Goal: Transaction & Acquisition: Purchase product/service

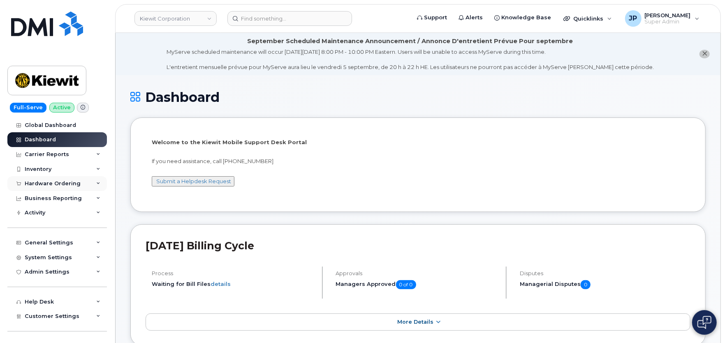
click at [50, 178] on div "Hardware Ordering" at bounding box center [57, 183] width 100 height 15
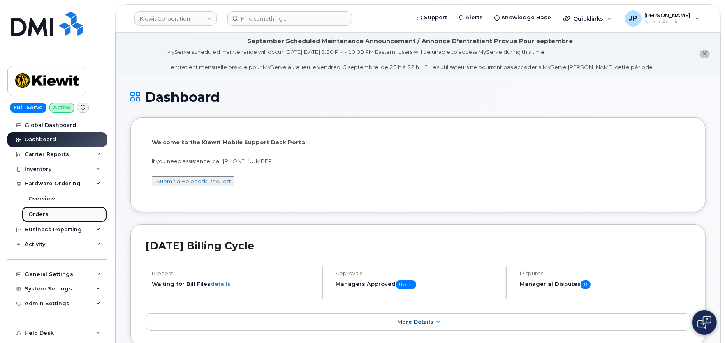
click at [51, 216] on link "Orders" at bounding box center [64, 215] width 85 height 16
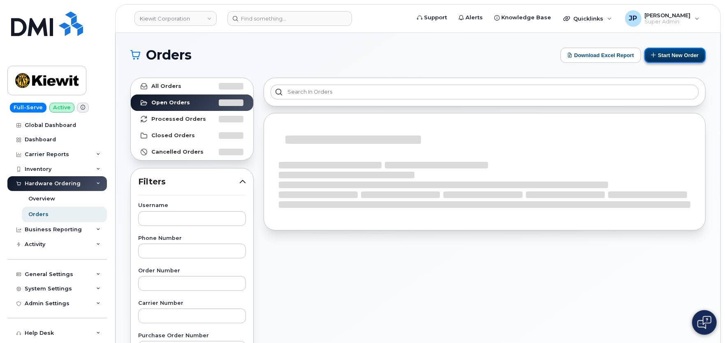
click at [670, 56] on button "Start New Order" at bounding box center [675, 55] width 61 height 15
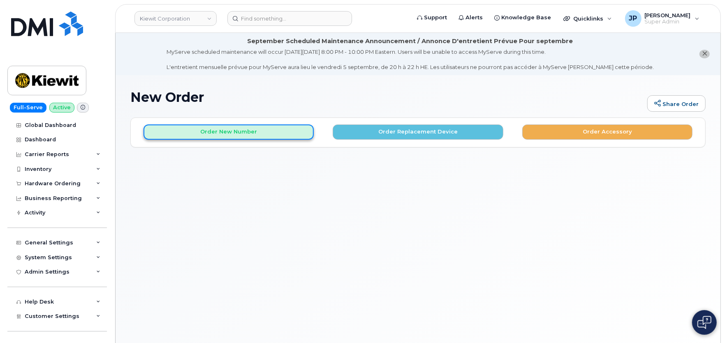
click at [234, 128] on button "Order New Number" at bounding box center [229, 132] width 170 height 15
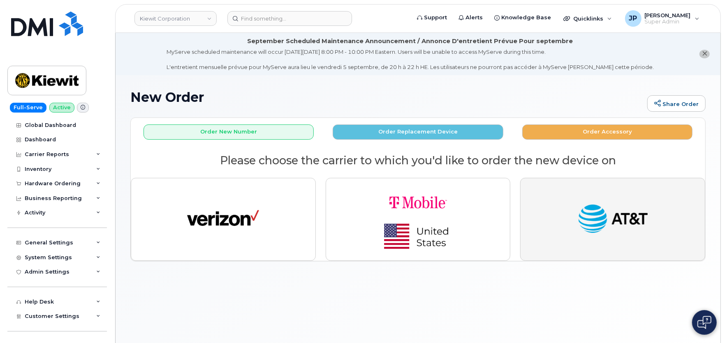
click at [541, 202] on button "button" at bounding box center [612, 219] width 185 height 83
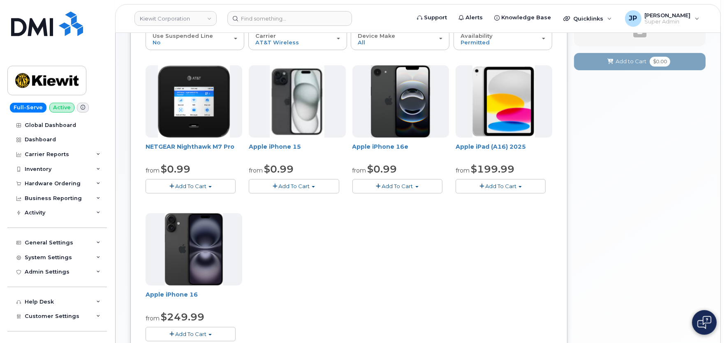
scroll to position [91, 0]
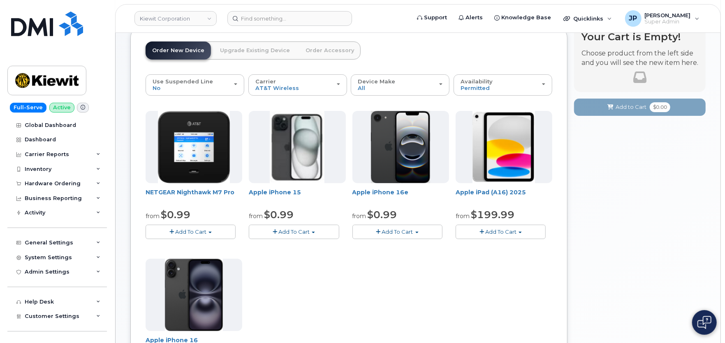
click at [321, 51] on link "Order Accessory" at bounding box center [330, 51] width 62 height 18
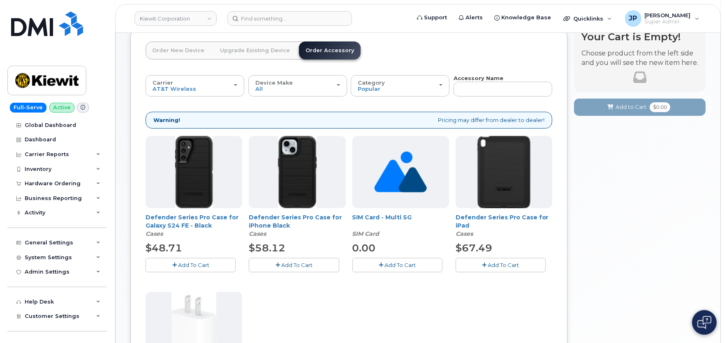
scroll to position [46, 0]
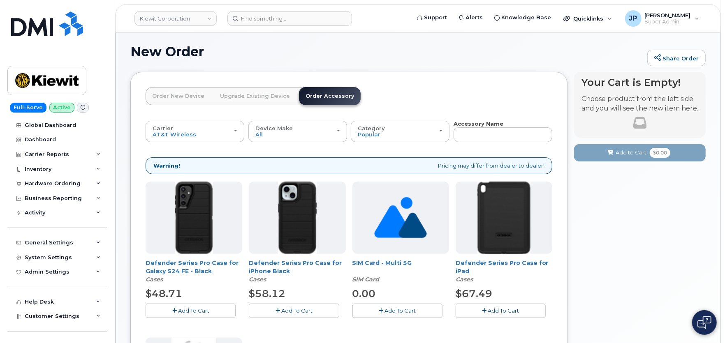
click at [176, 91] on link "Order New Device" at bounding box center [178, 96] width 65 height 18
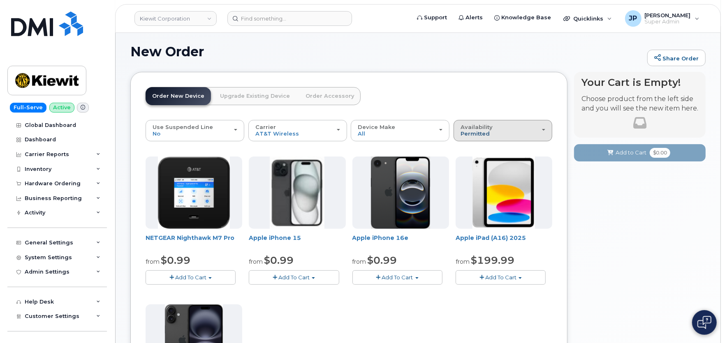
click at [478, 134] on span "Permitted" at bounding box center [475, 133] width 29 height 7
click at [482, 160] on div "All" at bounding box center [503, 163] width 95 height 10
click at [469, 135] on span "Permitted" at bounding box center [475, 133] width 29 height 7
click at [468, 162] on label "All" at bounding box center [464, 163] width 17 height 10
click at [0, 0] on input "All" at bounding box center [0, 0] width 0 height 0
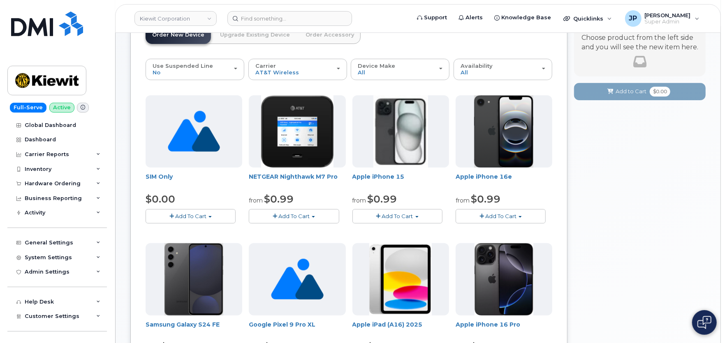
scroll to position [61, 0]
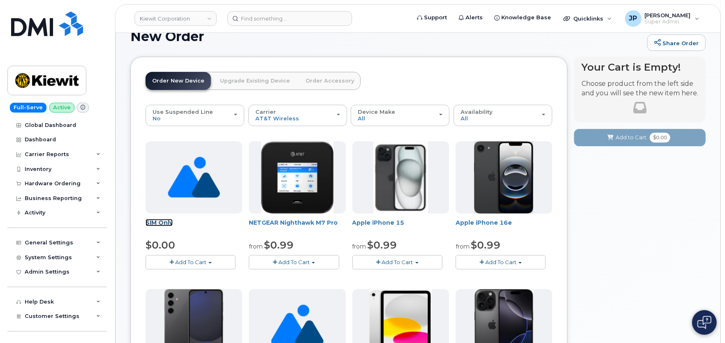
click at [167, 223] on link "SIM Only" at bounding box center [159, 222] width 27 height 7
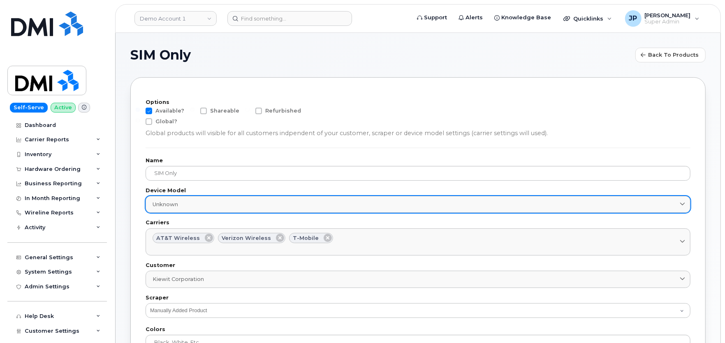
click at [177, 211] on link "Unknown" at bounding box center [418, 204] width 545 height 17
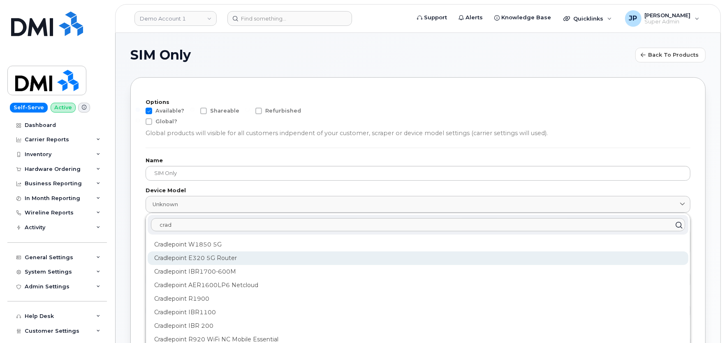
type input "crad"
click at [199, 255] on div "Cradlepoint E320 5G Router" at bounding box center [418, 259] width 541 height 14
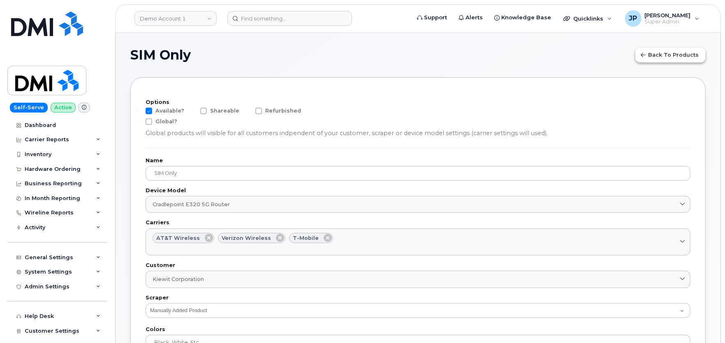
click at [660, 58] on span "Back to products" at bounding box center [673, 55] width 51 height 8
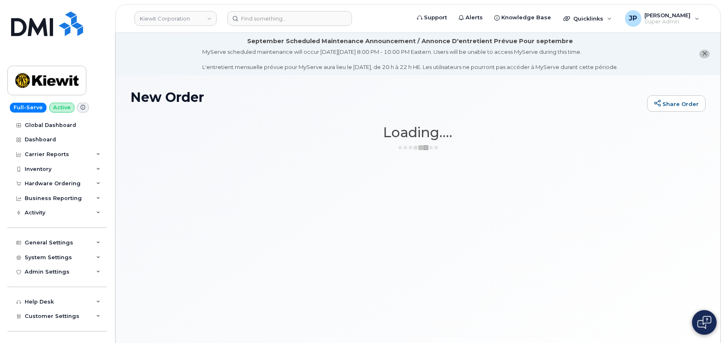
click at [376, 115] on div "New Order Share Order" at bounding box center [417, 104] width 575 height 28
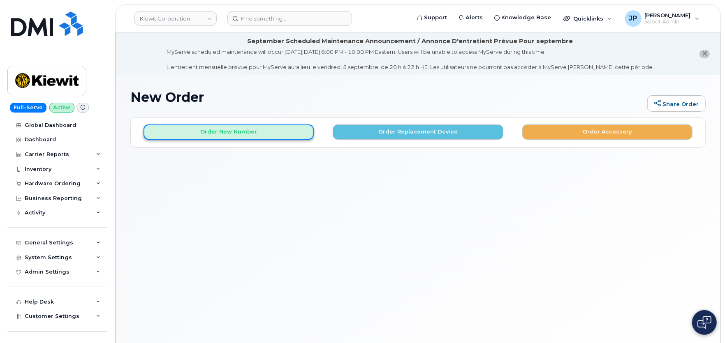
click at [236, 126] on button "Order New Number" at bounding box center [229, 132] width 170 height 15
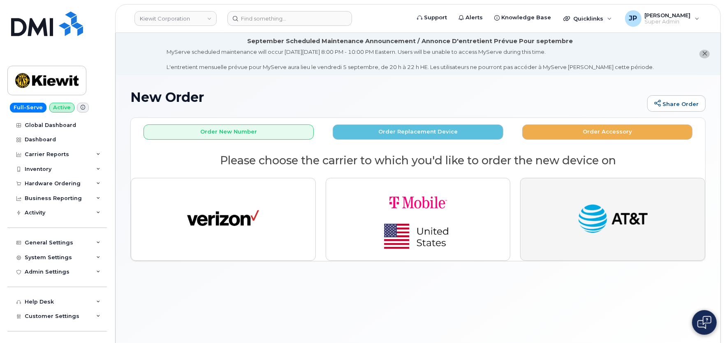
click at [541, 212] on button "button" at bounding box center [612, 219] width 185 height 83
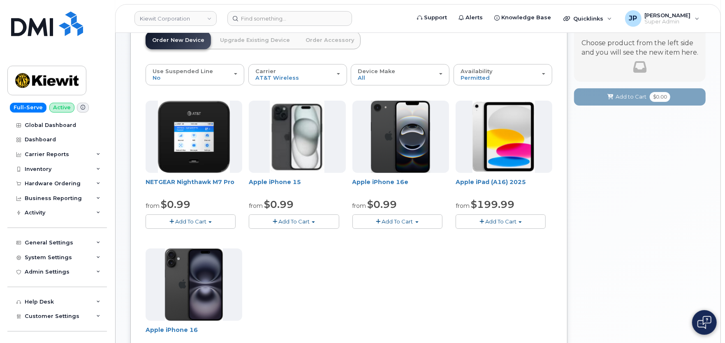
scroll to position [91, 0]
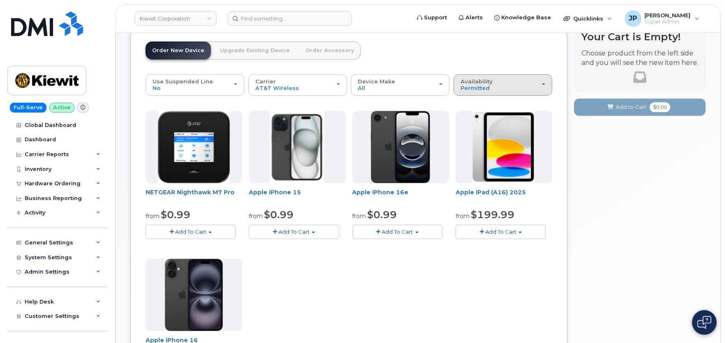
click at [504, 95] on button "Availability Permitted All" at bounding box center [503, 84] width 99 height 21
click at [474, 117] on div "All" at bounding box center [503, 118] width 95 height 10
click at [480, 85] on span "Permitted" at bounding box center [475, 88] width 29 height 7
click at [468, 117] on label "All" at bounding box center [464, 118] width 17 height 10
click at [0, 0] on input "All" at bounding box center [0, 0] width 0 height 0
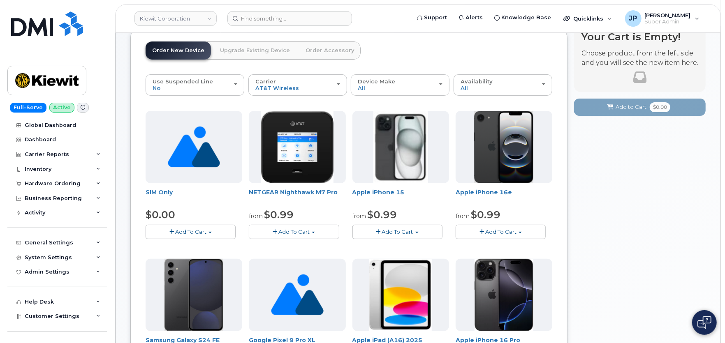
click at [206, 234] on span "Add To Cart" at bounding box center [190, 232] width 31 height 7
click at [196, 246] on link "$0.00 - New Activation" at bounding box center [187, 247] width 78 height 10
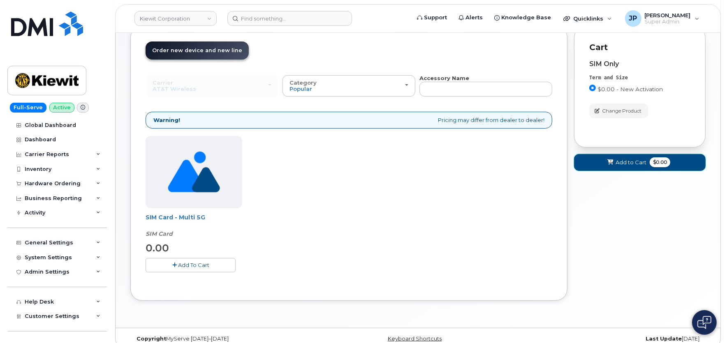
click at [627, 158] on button "Add to Cart $0.00" at bounding box center [640, 162] width 132 height 17
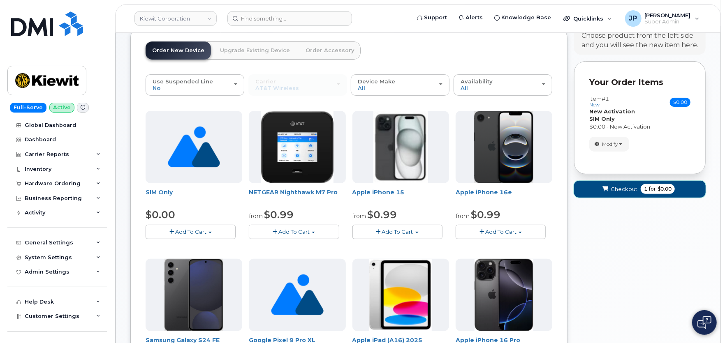
click at [615, 190] on span "Checkout" at bounding box center [624, 190] width 27 height 8
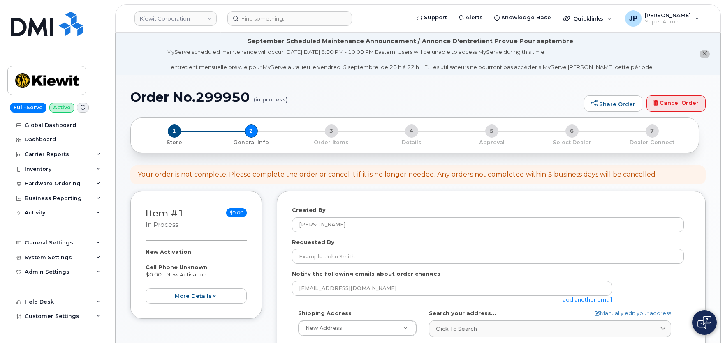
select select
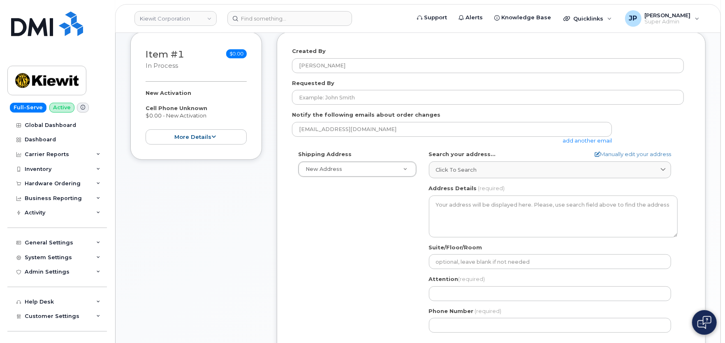
scroll to position [183, 0]
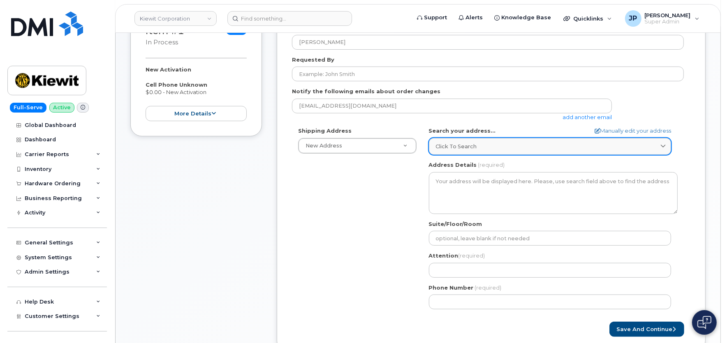
click at [463, 150] on span "Click to search" at bounding box center [456, 147] width 41 height 8
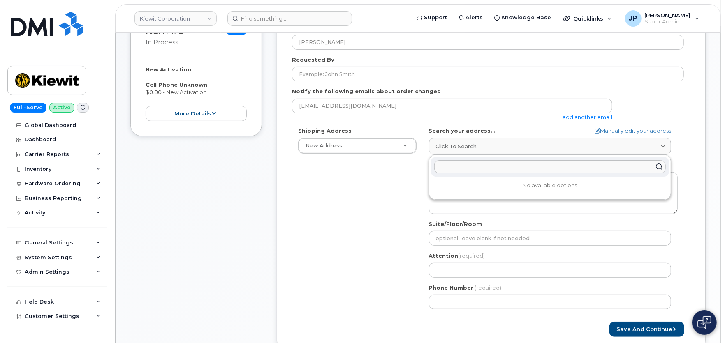
click at [381, 186] on div "Shipping Address New Address New Address AB Search your address... Manually edi…" at bounding box center [488, 221] width 392 height 189
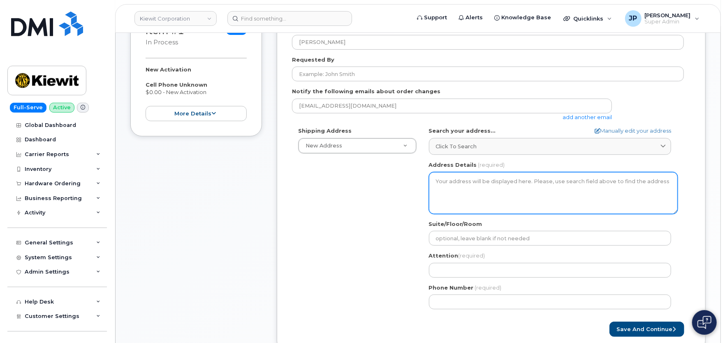
click at [458, 194] on textarea "Address Details" at bounding box center [553, 193] width 249 height 42
click at [458, 187] on textarea "Address Details" at bounding box center [553, 193] width 249 height 42
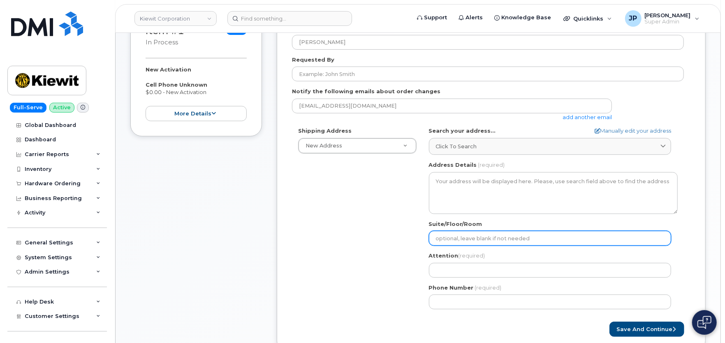
click at [464, 234] on input "Suite/Floor/Room" at bounding box center [550, 238] width 242 height 15
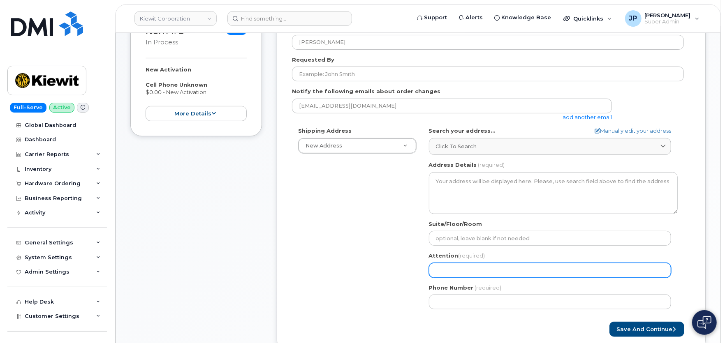
click at [471, 270] on input "Attention (required)" at bounding box center [550, 270] width 242 height 15
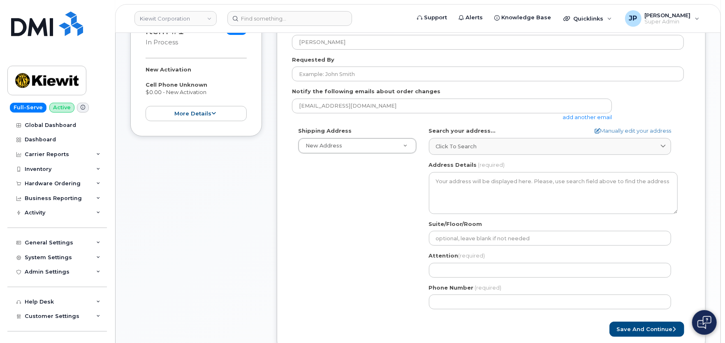
click at [383, 262] on div "Shipping Address New Address New Address AB Search your address... Manually edi…" at bounding box center [488, 221] width 392 height 189
click at [651, 324] on button "Save and Continue" at bounding box center [647, 329] width 75 height 15
click at [433, 261] on div "Attention (required)" at bounding box center [553, 265] width 249 height 26
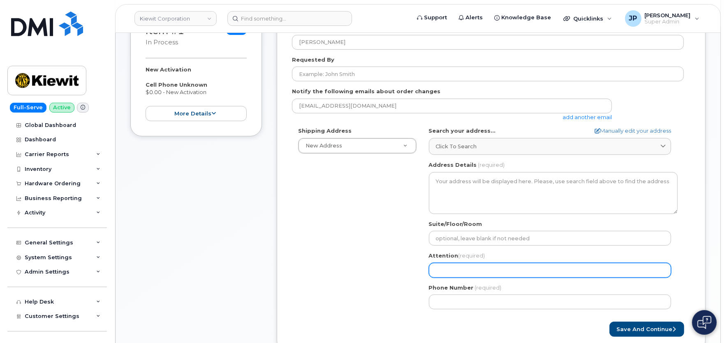
click at [442, 264] on input "Attention (required)" at bounding box center [550, 270] width 242 height 15
type input "test"
select select
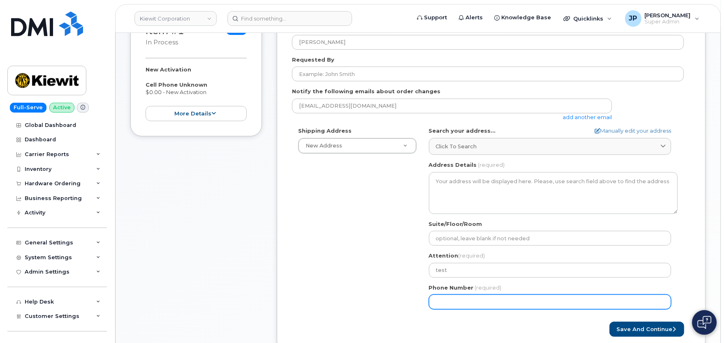
click at [455, 301] on input "Phone Number" at bounding box center [550, 302] width 242 height 15
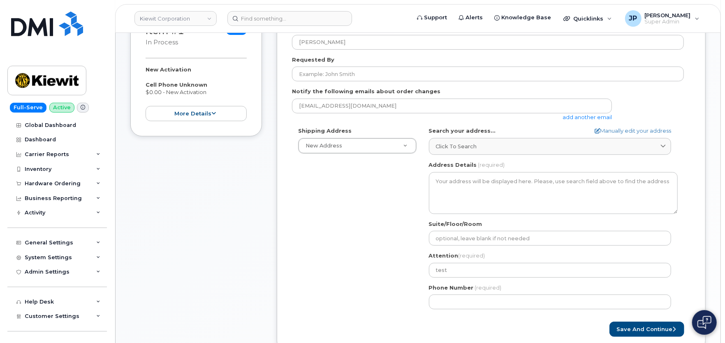
click at [398, 248] on div "Shipping Address New Address New Address AB Search your address... Manually edi…" at bounding box center [488, 221] width 392 height 189
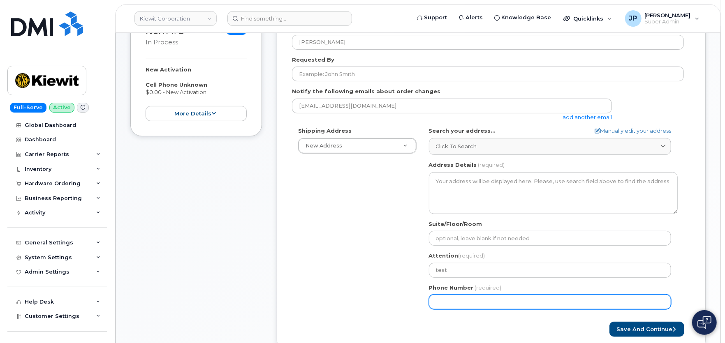
click at [463, 304] on input "Phone Number" at bounding box center [550, 302] width 242 height 15
type input "6123761000"
type input "7930 JONES BRANCH DR STE 100"
select select
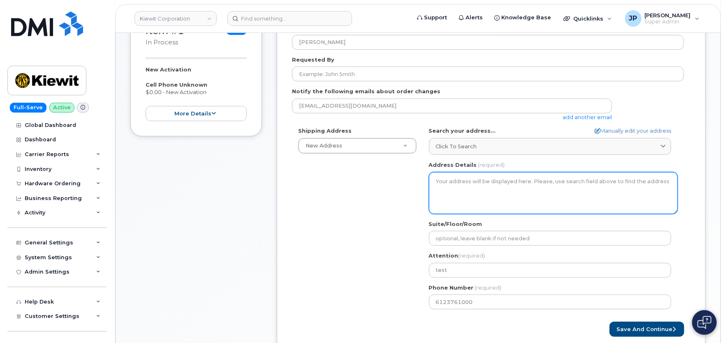
click at [480, 195] on textarea "Address Details" at bounding box center [553, 193] width 249 height 42
click at [476, 184] on textarea "Address Details" at bounding box center [553, 193] width 249 height 42
click at [476, 183] on textarea "Address Details" at bounding box center [553, 193] width 249 height 42
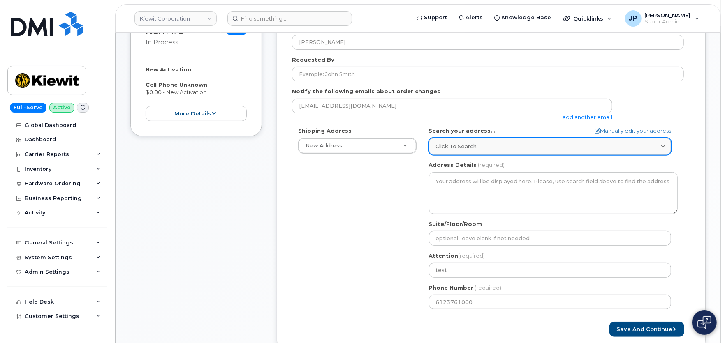
click at [479, 149] on div "Click to search" at bounding box center [550, 147] width 228 height 8
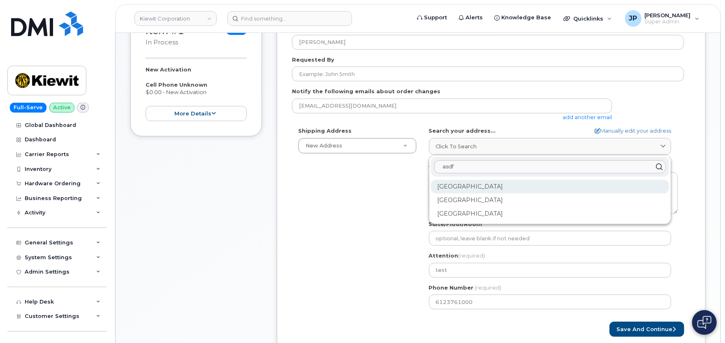
type input "asdf"
click at [480, 187] on div "Asaf Dr Naples FL 34104" at bounding box center [550, 187] width 238 height 14
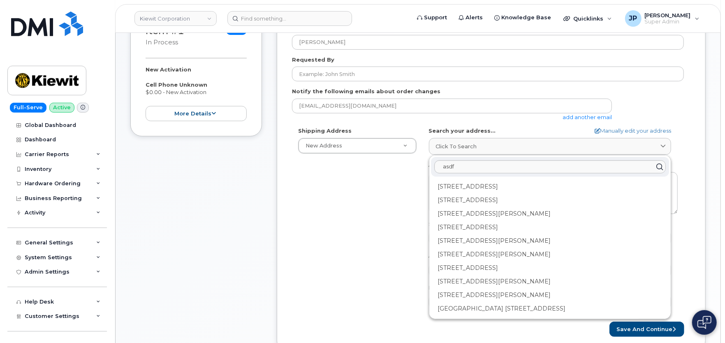
click at [382, 218] on div "Shipping Address New Address New Address VA Search your address... Manually edi…" at bounding box center [488, 221] width 392 height 189
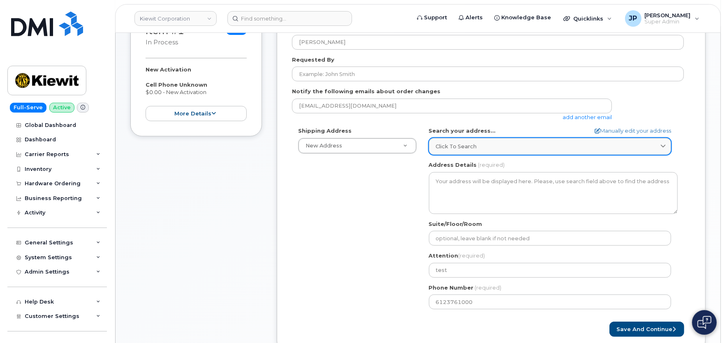
click at [473, 153] on link "Click to search" at bounding box center [550, 146] width 242 height 17
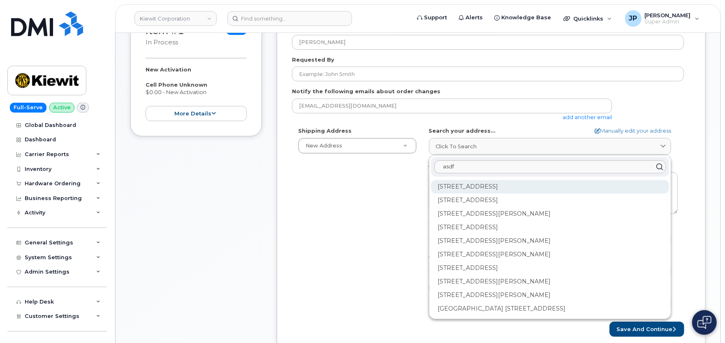
click at [469, 188] on div "102 Asaf Dr Naples FL 34104-9415" at bounding box center [550, 187] width 238 height 14
select select
type textarea "102 Asaf Dr NAPLES FL 34104-9415 UNITED STATES"
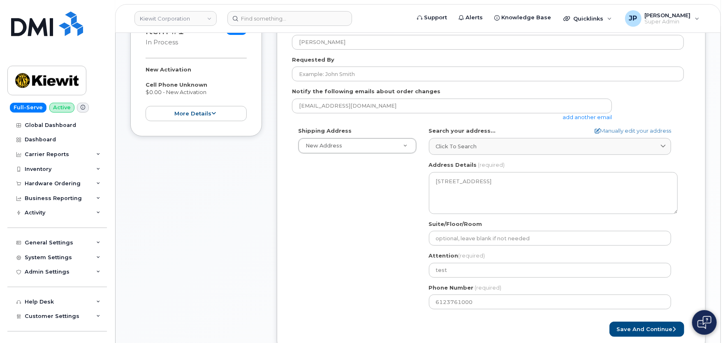
click at [406, 217] on div "Shipping Address New Address New Address FL Naples Search your address... Manua…" at bounding box center [488, 221] width 392 height 189
click at [656, 324] on button "Save and Continue" at bounding box center [647, 329] width 75 height 15
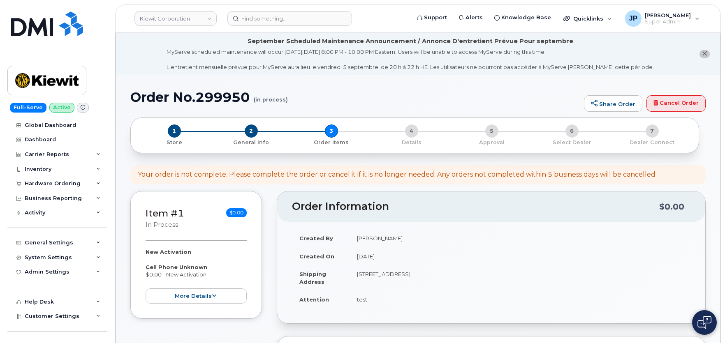
select select
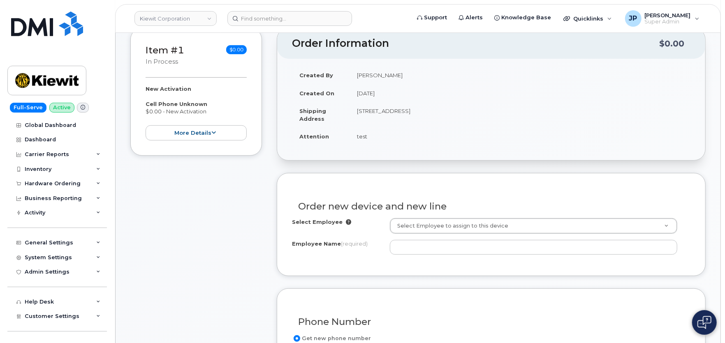
scroll to position [183, 0]
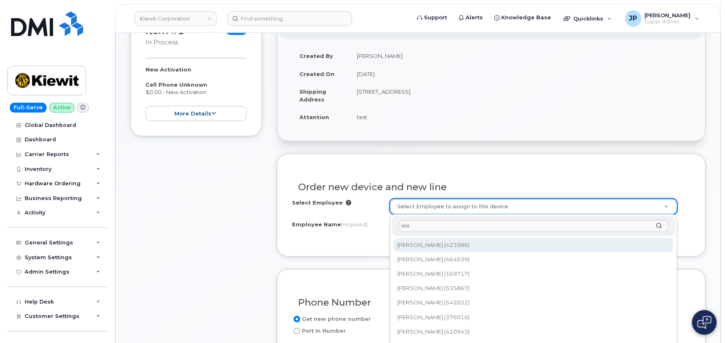
type input "smi"
type input "2243071"
type input "[PERSON_NAME]"
type input "I70 Corridor (I-25 to I-225)"
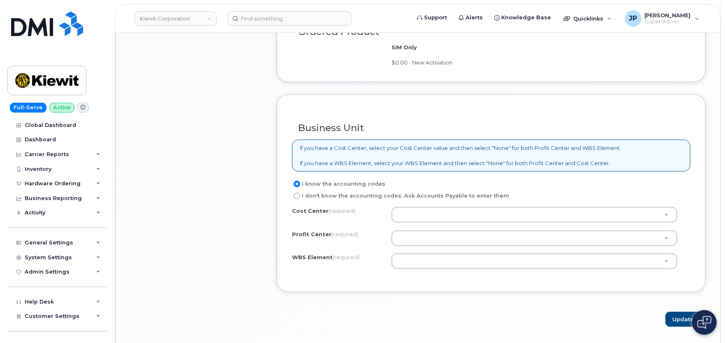
scroll to position [594, 0]
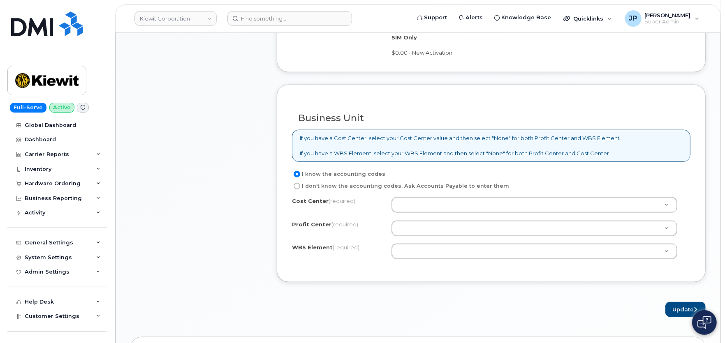
click at [311, 188] on label "I don't know the accounting codes. Ask Accounts Payable to enter them" at bounding box center [400, 186] width 217 height 10
click at [300, 188] on input "I don't know the accounting codes. Ask Accounts Payable to enter them" at bounding box center [297, 186] width 7 height 7
radio input "true"
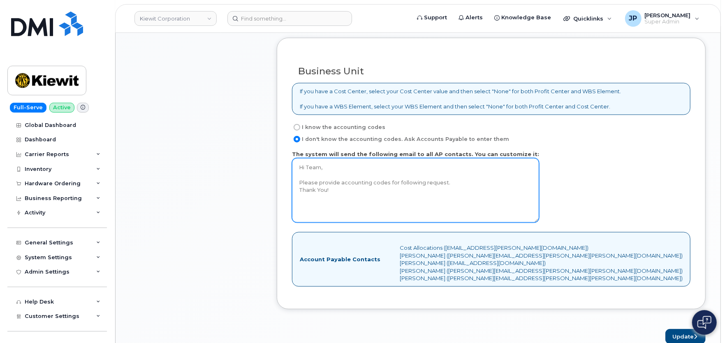
scroll to position [640, 0]
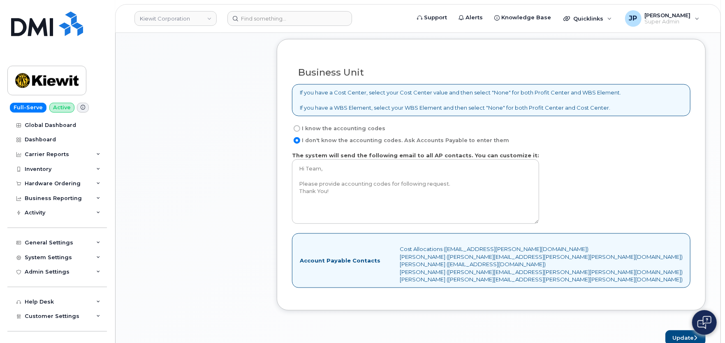
click at [299, 128] on input "I know the accounting codes" at bounding box center [297, 128] width 7 height 7
radio input "true"
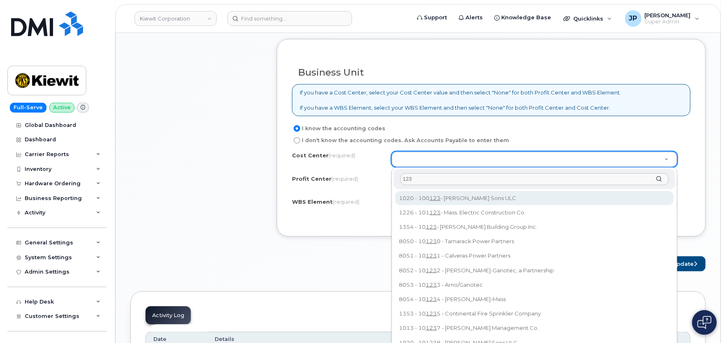
type input "123"
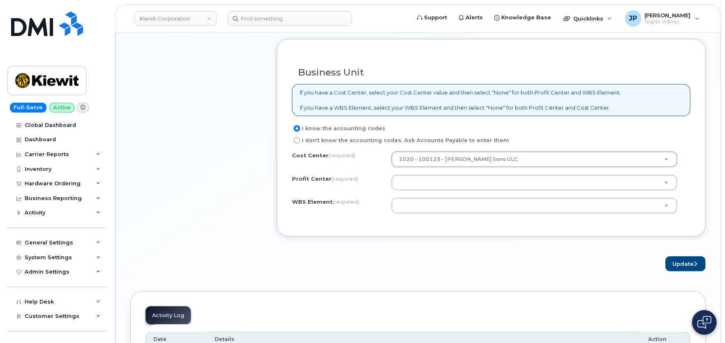
type input "100123"
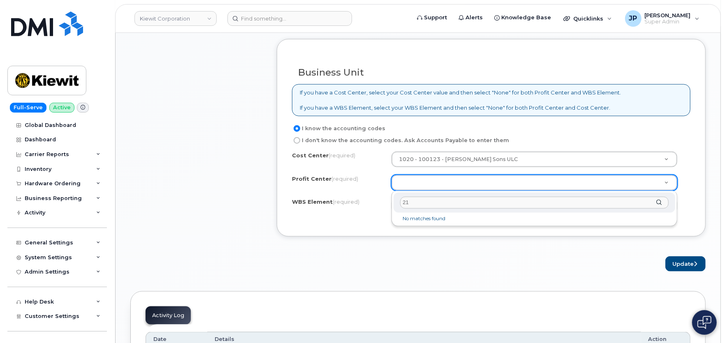
type input "2"
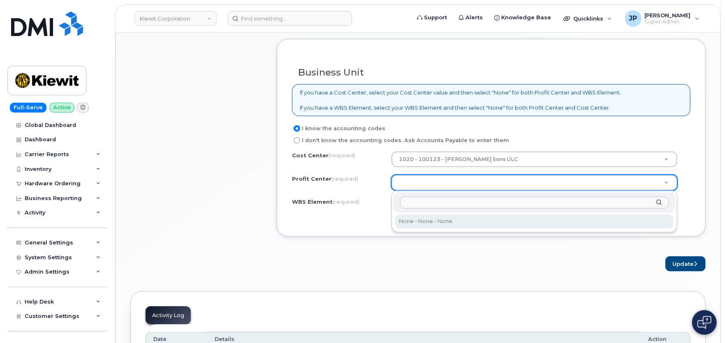
click at [659, 204] on div at bounding box center [535, 203] width 282 height 20
select select "None"
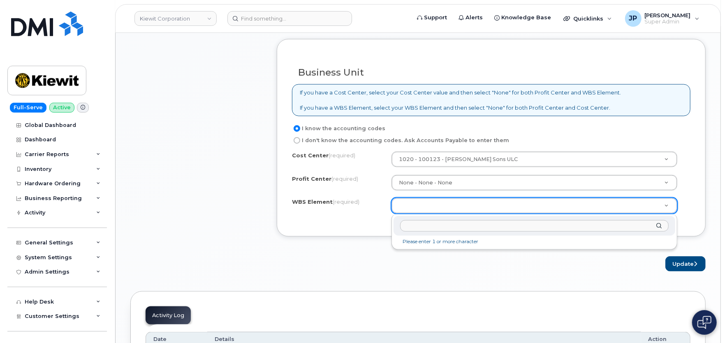
click at [455, 239] on li "Please enter 1 or more character" at bounding box center [534, 242] width 278 height 9
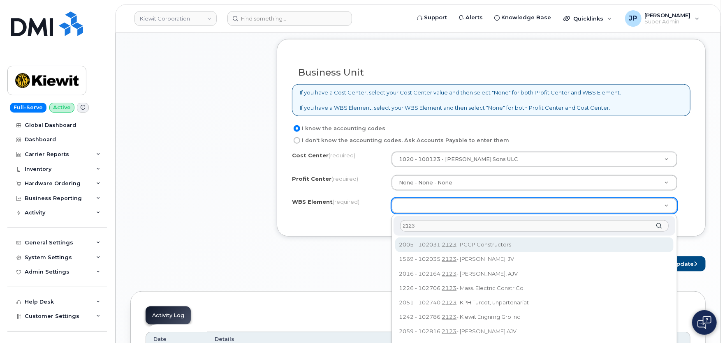
type input "2123"
type input "102031.2123"
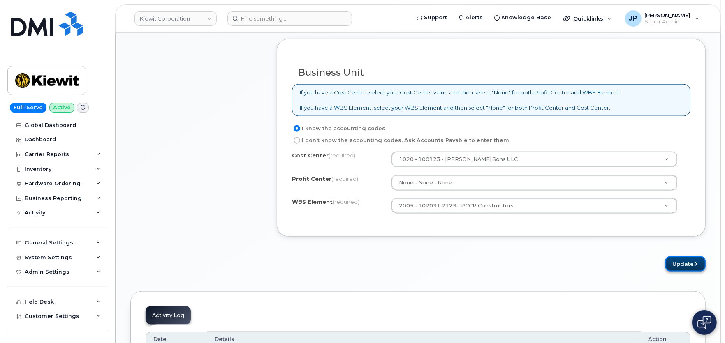
click at [682, 266] on button "Update" at bounding box center [686, 264] width 40 height 15
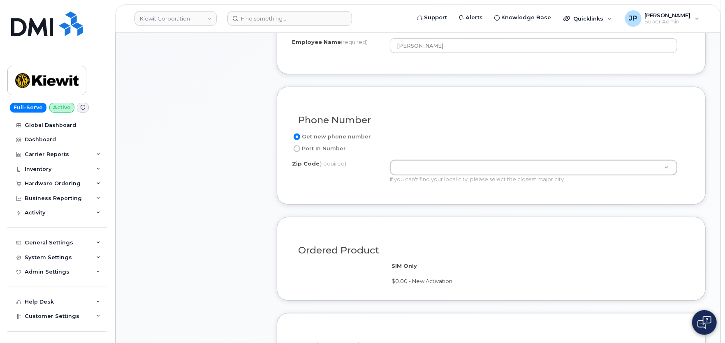
scroll to position [411, 0]
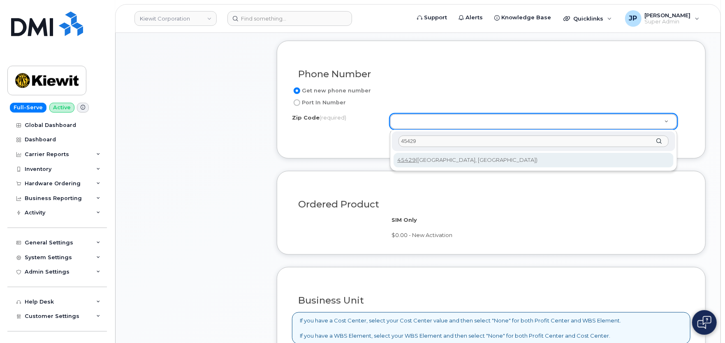
type input "45429"
type input "45429 ([GEOGRAPHIC_DATA], [GEOGRAPHIC_DATA])"
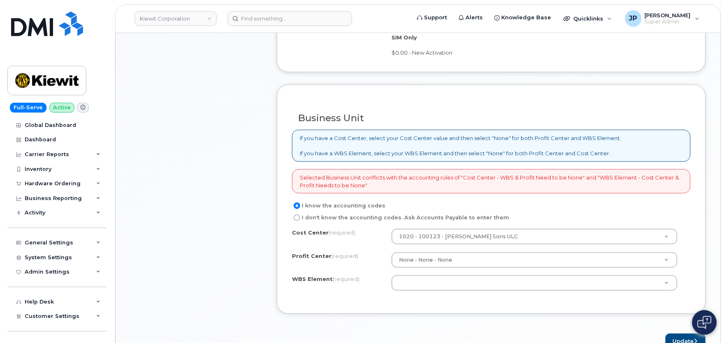
scroll to position [640, 0]
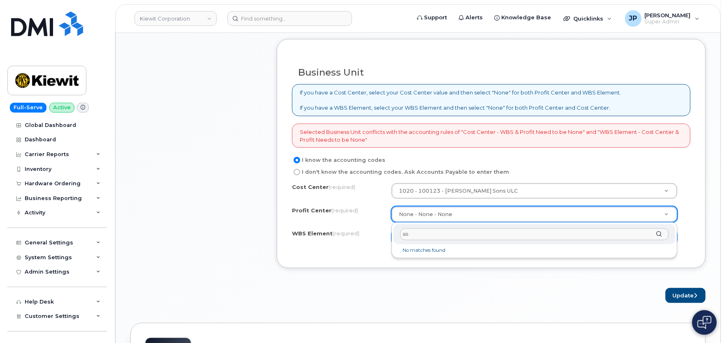
type input "a"
type input "123"
drag, startPoint x: 441, startPoint y: 235, endPoint x: 388, endPoint y: 235, distance: 53.5
click at [388, 235] on body "Kiewit Corporation Support Alerts Knowledge Base Quicklinks Suspend / Cancel De…" at bounding box center [362, 51] width 725 height 1382
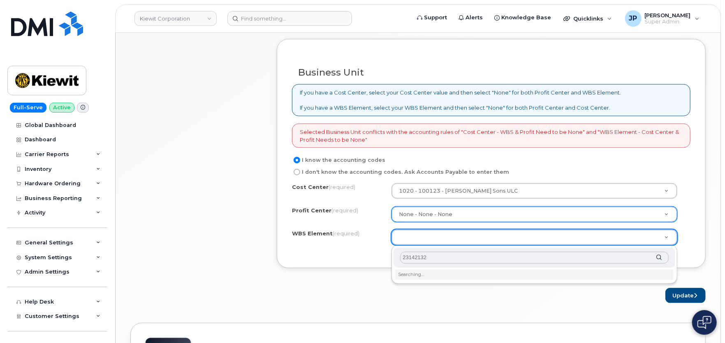
type input "231421321"
click at [446, 265] on div at bounding box center [535, 258] width 282 height 20
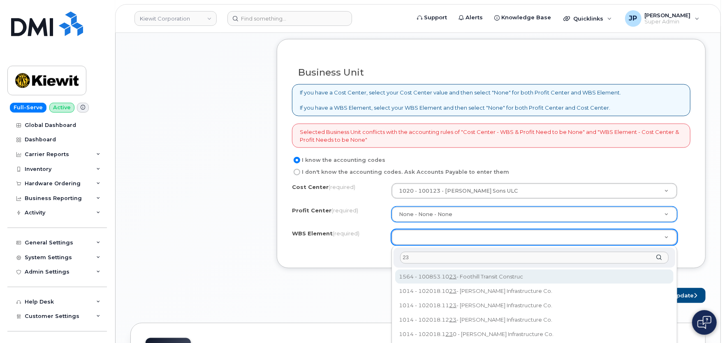
type input "23"
type input "100853.1023"
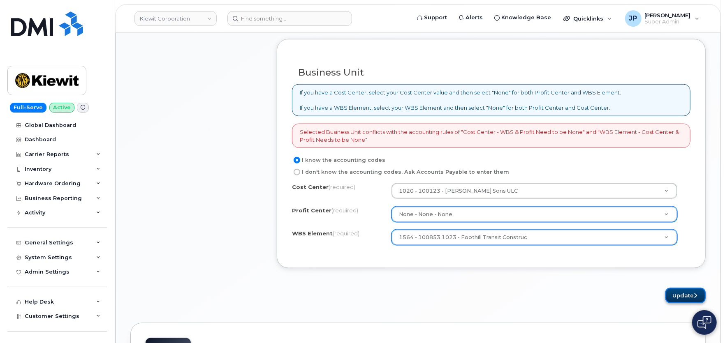
click at [694, 298] on icon "submit" at bounding box center [695, 295] width 3 height 5
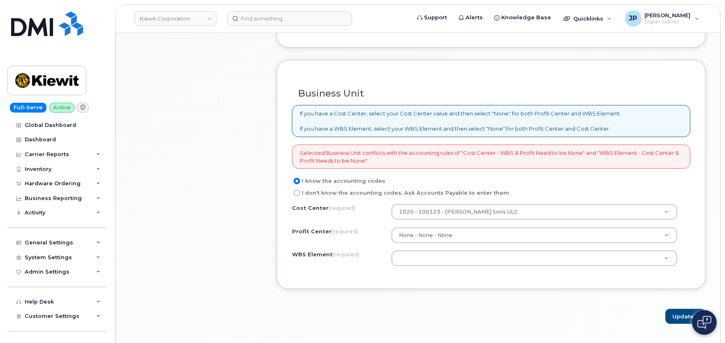
scroll to position [640, 0]
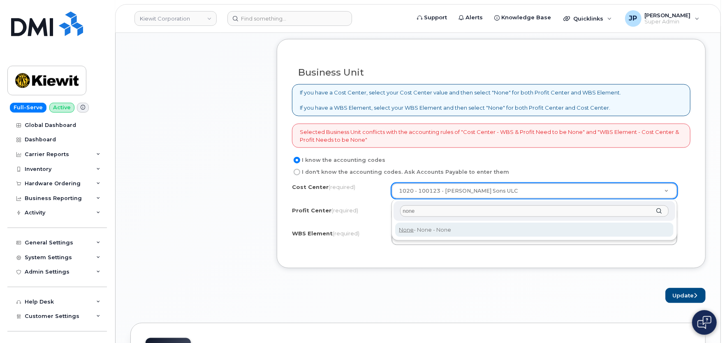
type input "none"
type input "None"
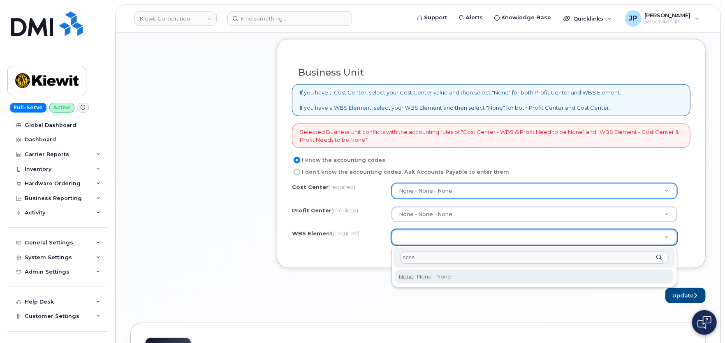
type input "none"
type input "None"
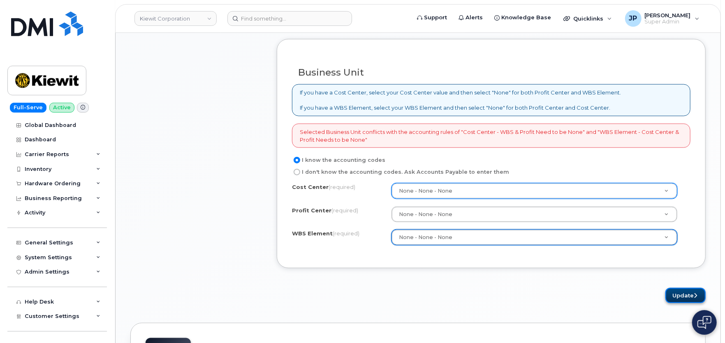
click at [678, 295] on button "Update" at bounding box center [686, 295] width 40 height 15
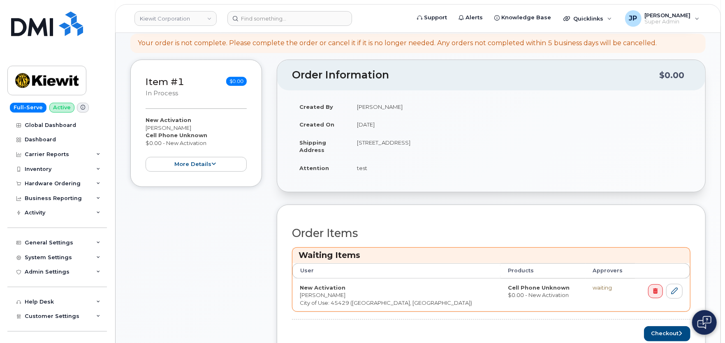
scroll to position [274, 0]
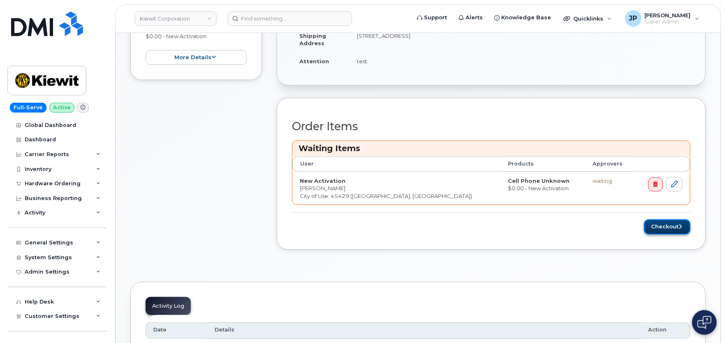
click at [661, 229] on button "Checkout" at bounding box center [667, 227] width 46 height 15
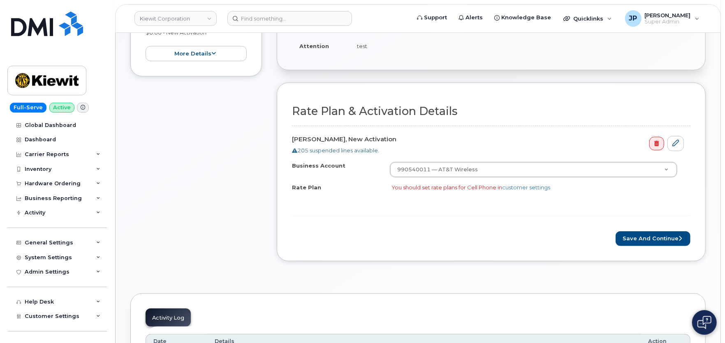
scroll to position [228, 0]
click at [640, 239] on button "Save and Continue" at bounding box center [653, 238] width 75 height 15
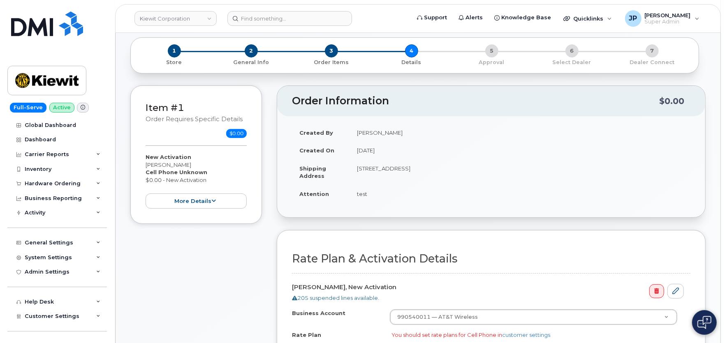
scroll to position [228, 0]
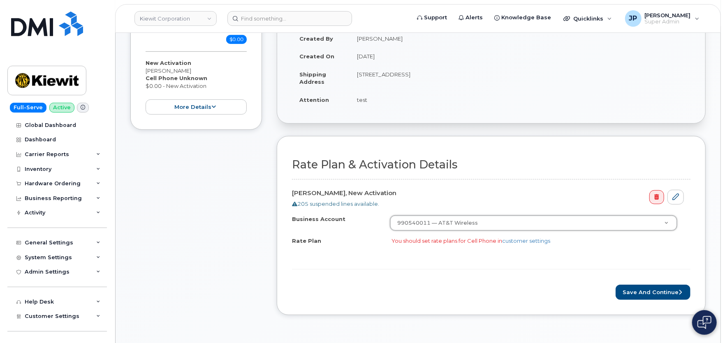
click at [462, 239] on div "You should set rate plans for Cell Phone in customer settings" at bounding box center [538, 241] width 292 height 8
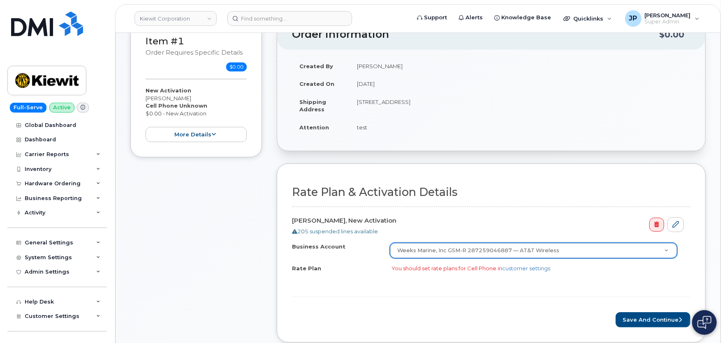
scroll to position [183, 0]
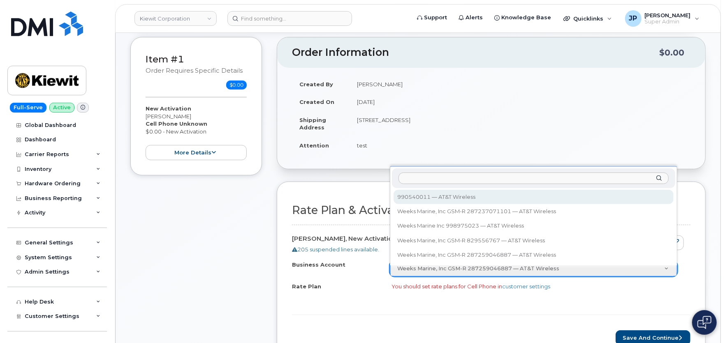
select select "12996"
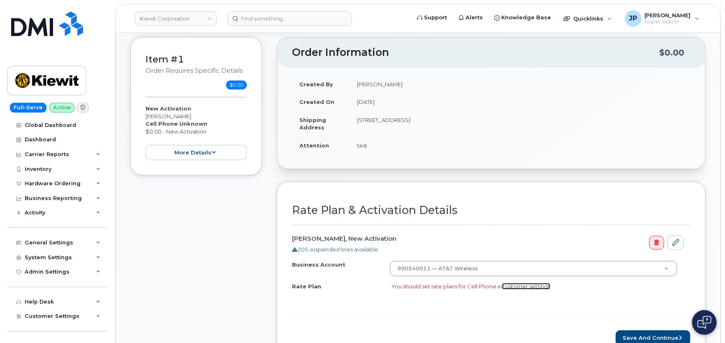
click at [521, 289] on link "customer settings" at bounding box center [526, 286] width 48 height 7
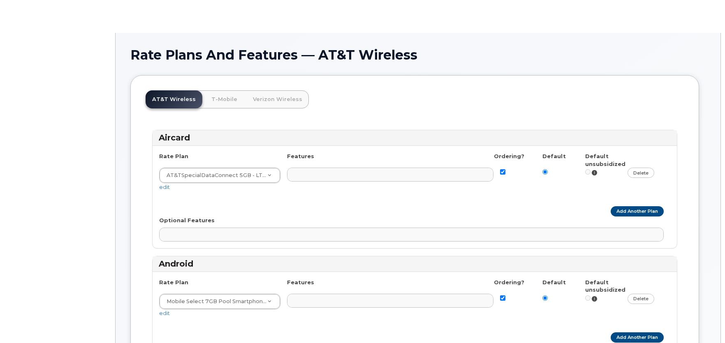
select select
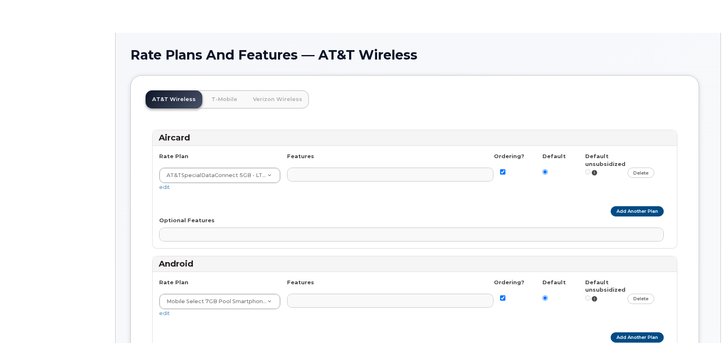
select select
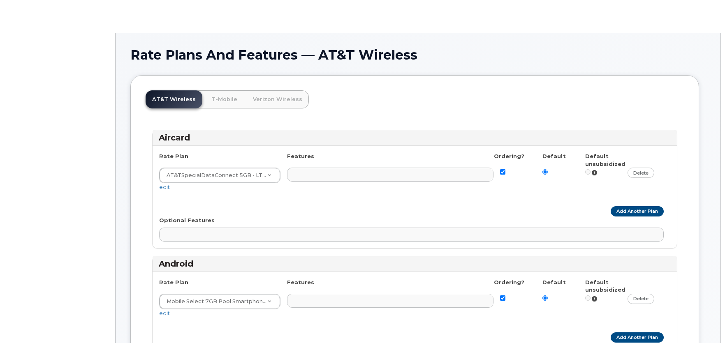
select select
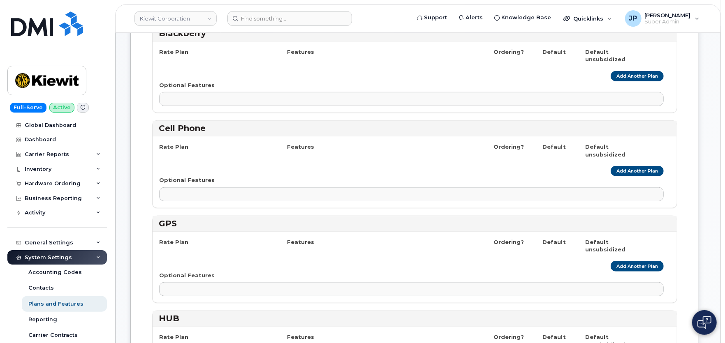
scroll to position [398, 0]
click at [634, 170] on link "Add Another Plan" at bounding box center [637, 172] width 53 height 10
select select
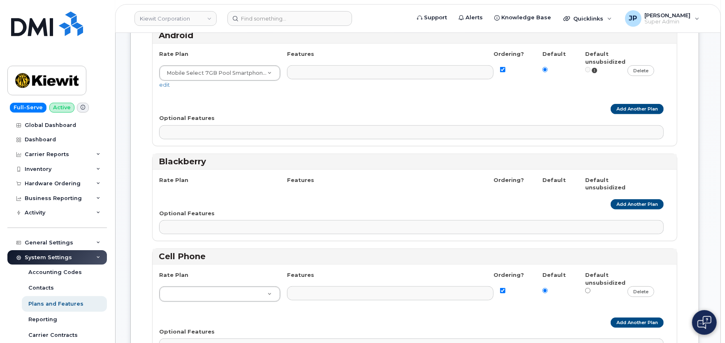
scroll to position [353, 0]
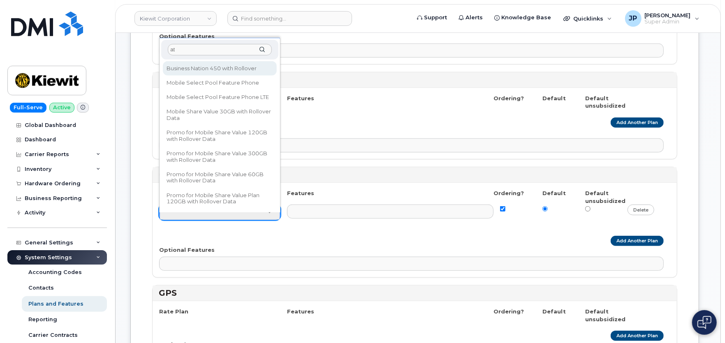
type input "a"
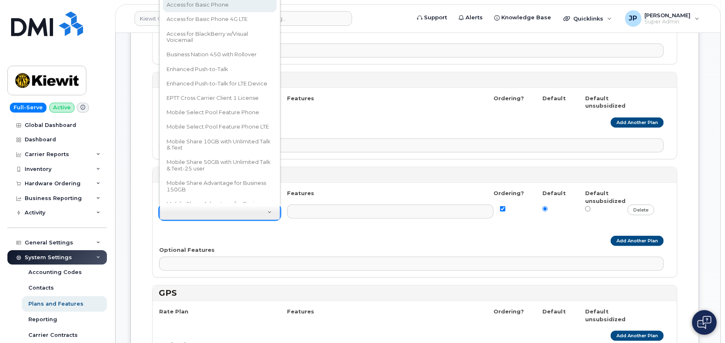
scroll to position [335, 0]
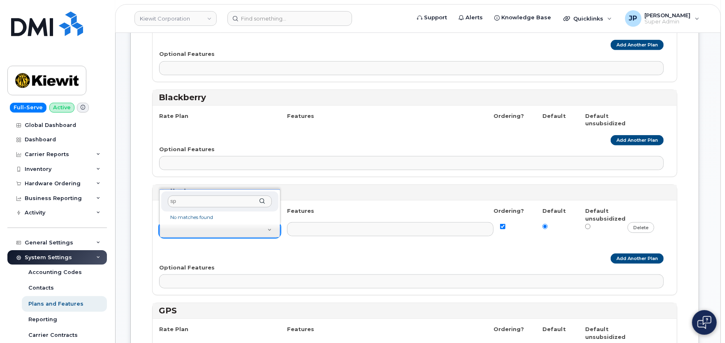
type input "s"
type input "a"
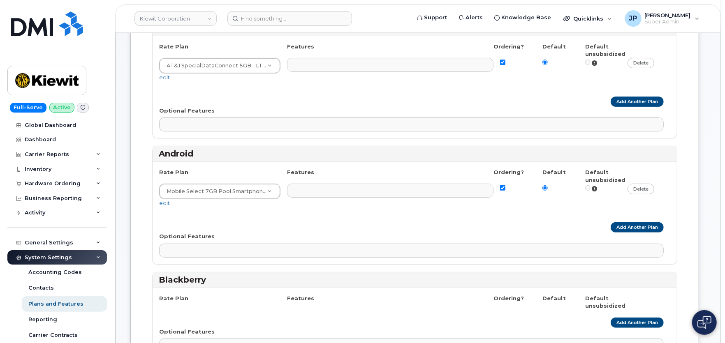
scroll to position [195, 0]
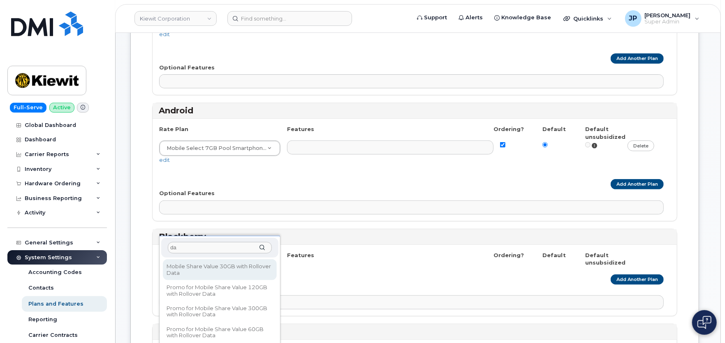
type input "d"
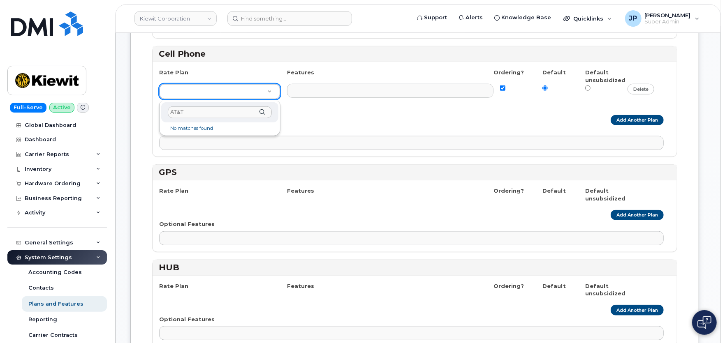
scroll to position [470, 0]
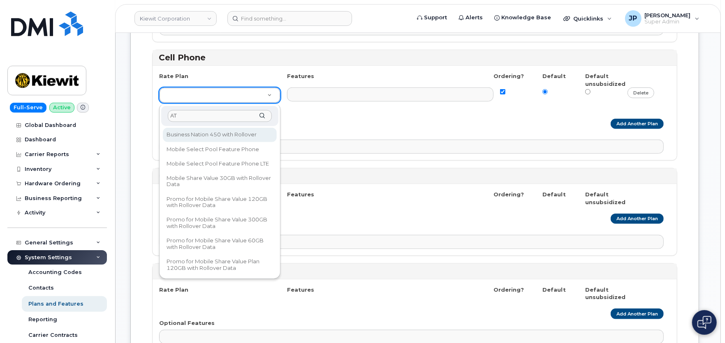
type input "A"
type input "d"
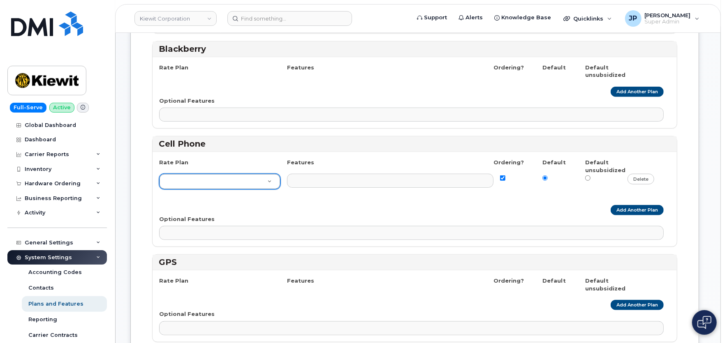
scroll to position [388, 0]
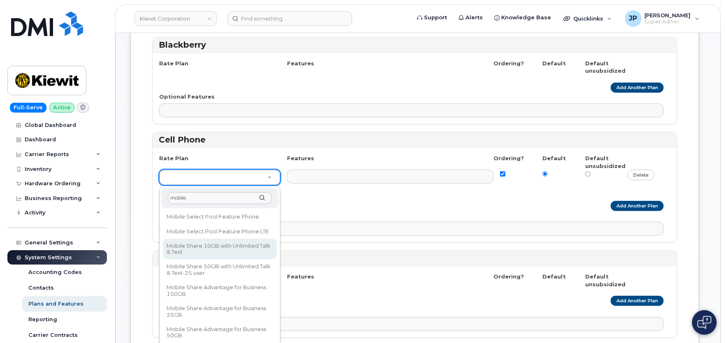
type input "mobile"
select select "1328"
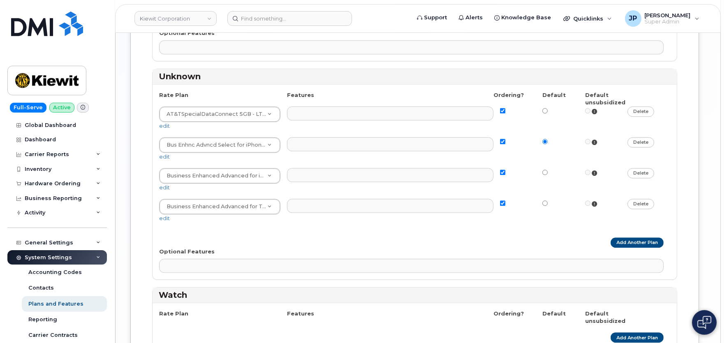
scroll to position [1755, 0]
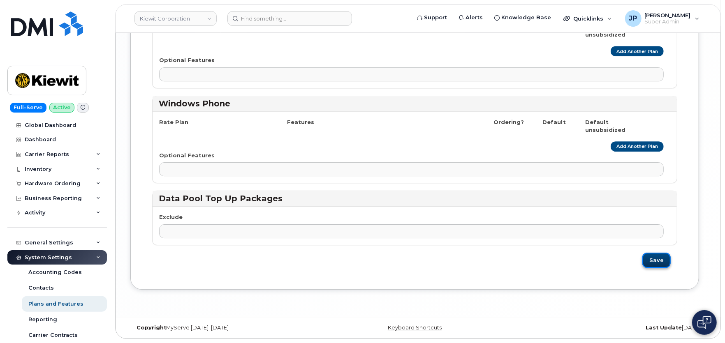
click button "Save"
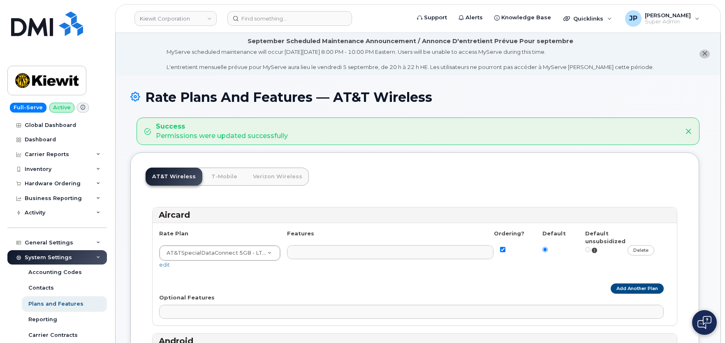
select select
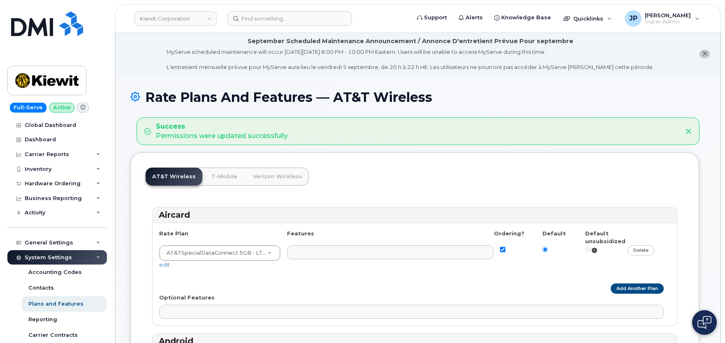
select select
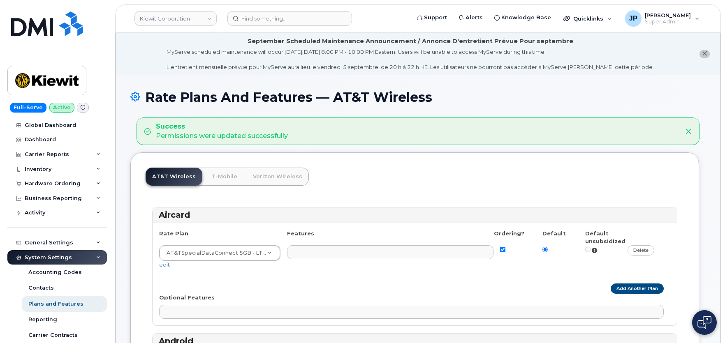
select select
click at [66, 179] on div "Hardware Ordering" at bounding box center [57, 183] width 100 height 15
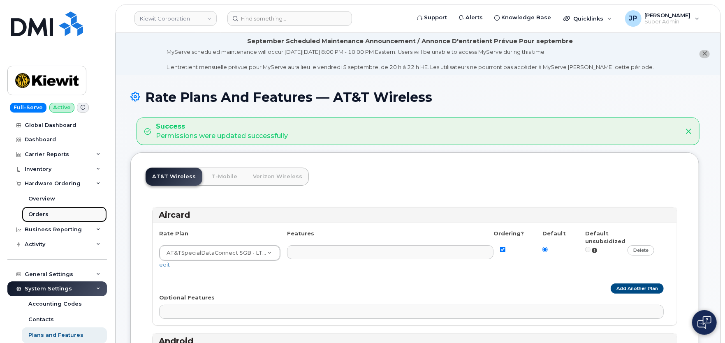
click at [49, 211] on link "Orders" at bounding box center [64, 215] width 85 height 16
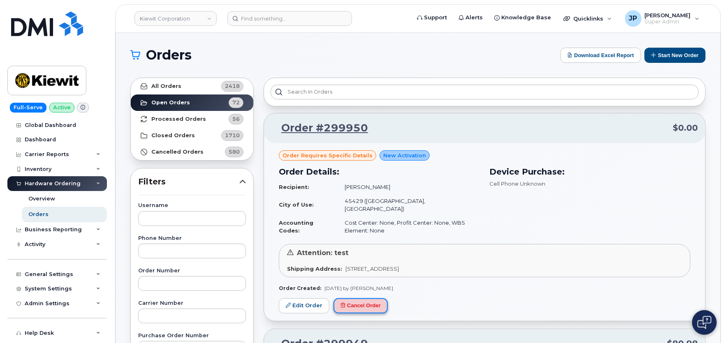
click at [355, 299] on button "Cancel Order" at bounding box center [361, 306] width 54 height 15
click at [315, 299] on link "Edit Order" at bounding box center [304, 306] width 51 height 15
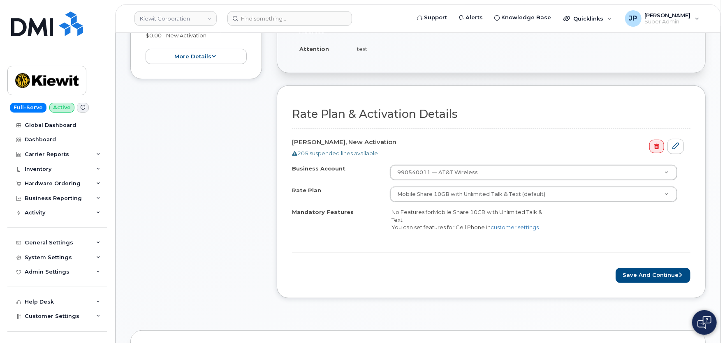
scroll to position [228, 0]
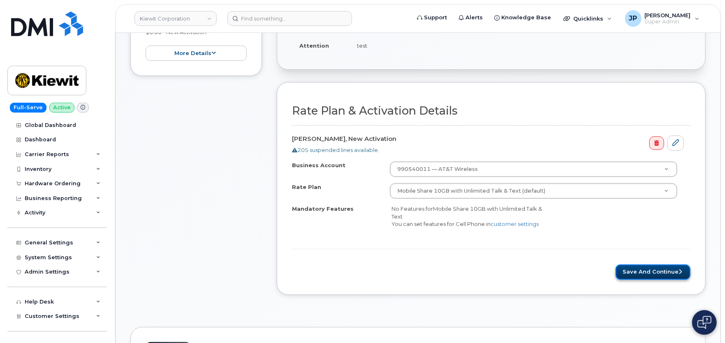
click at [657, 276] on button "Save and Continue" at bounding box center [653, 272] width 75 height 15
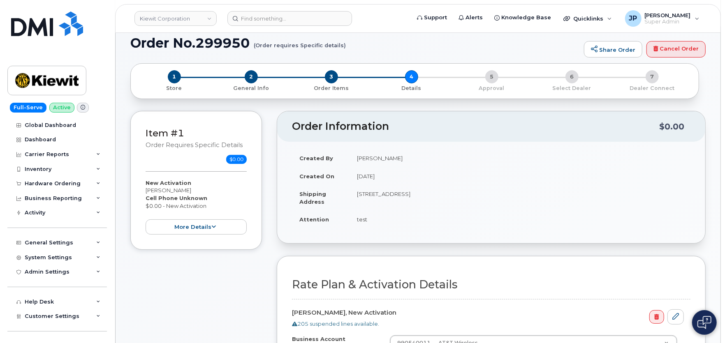
scroll to position [46, 0]
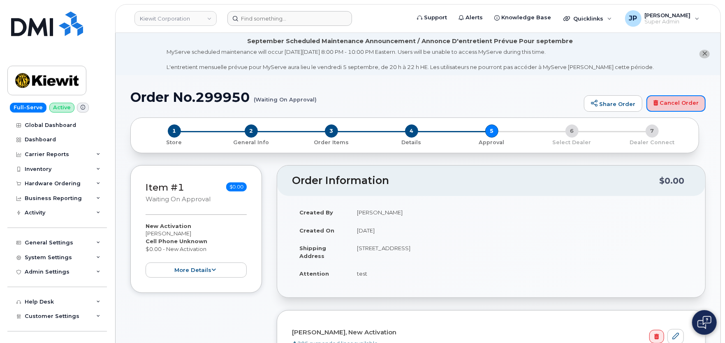
drag, startPoint x: 681, startPoint y: 105, endPoint x: 418, endPoint y: 22, distance: 275.7
click at [681, 105] on link "Cancel Order" at bounding box center [676, 103] width 59 height 16
